Goal: Transaction & Acquisition: Purchase product/service

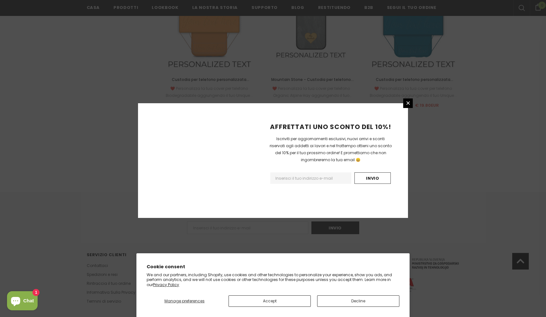
scroll to position [690, 0]
